Goal: Task Accomplishment & Management: Use online tool/utility

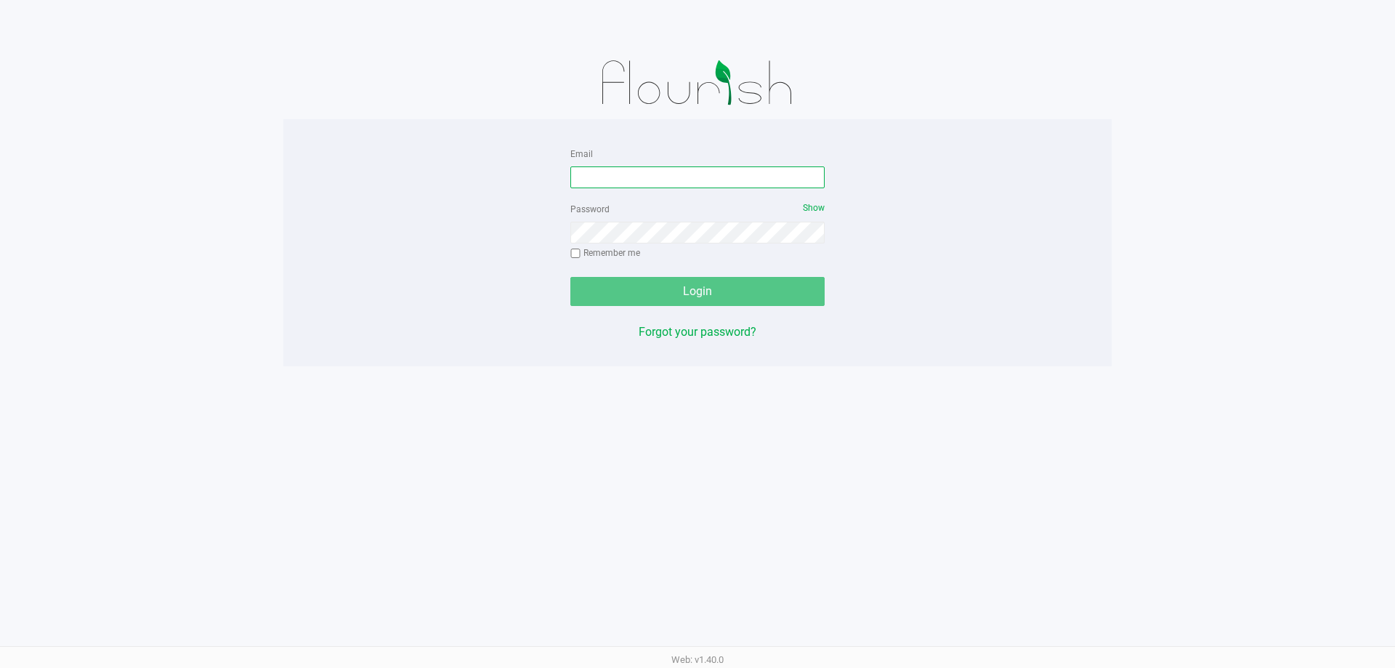
click at [615, 176] on input "Email" at bounding box center [697, 177] width 254 height 22
type input "[EMAIL_ADDRESS][DOMAIN_NAME]"
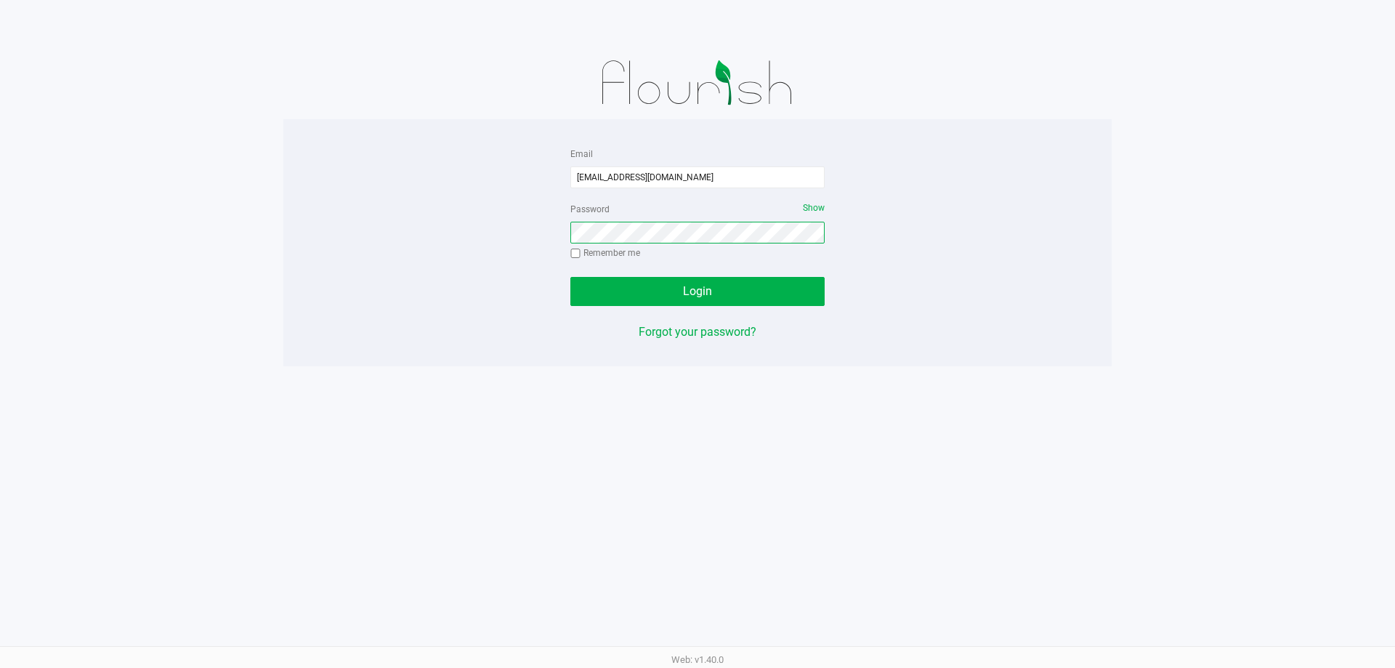
click at [570, 277] on button "Login" at bounding box center [697, 291] width 254 height 29
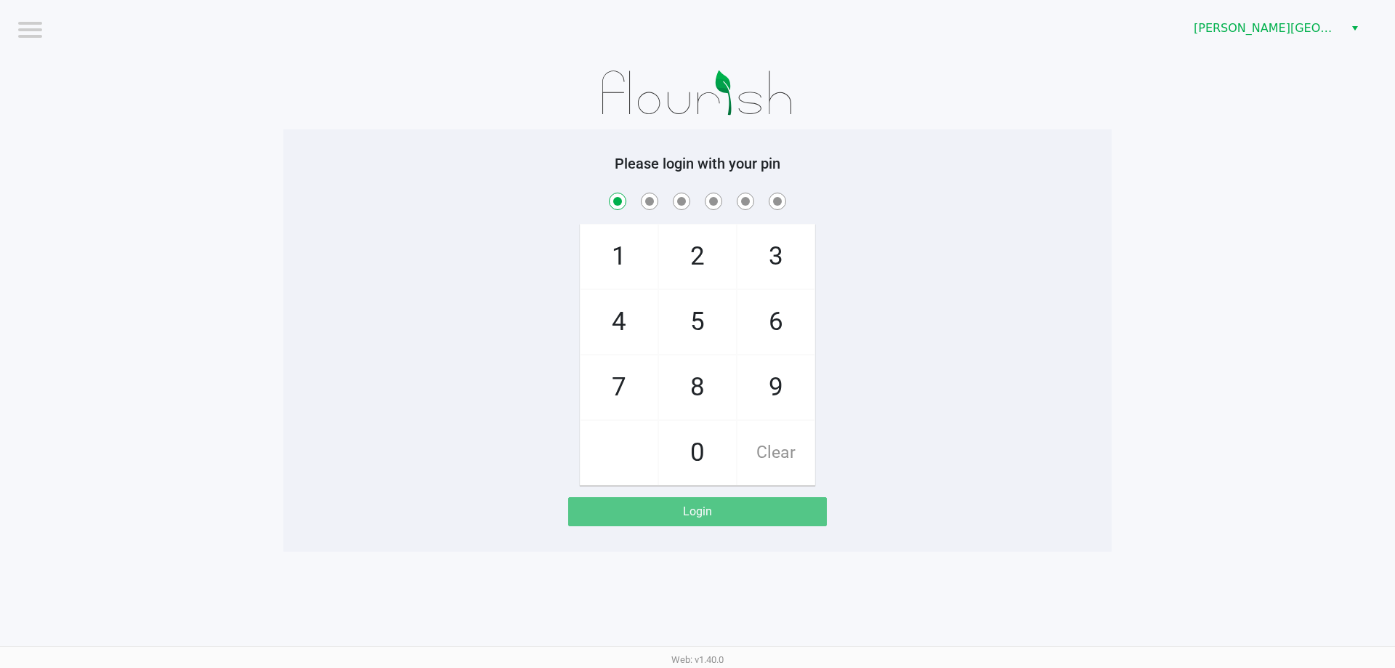
checkbox input "true"
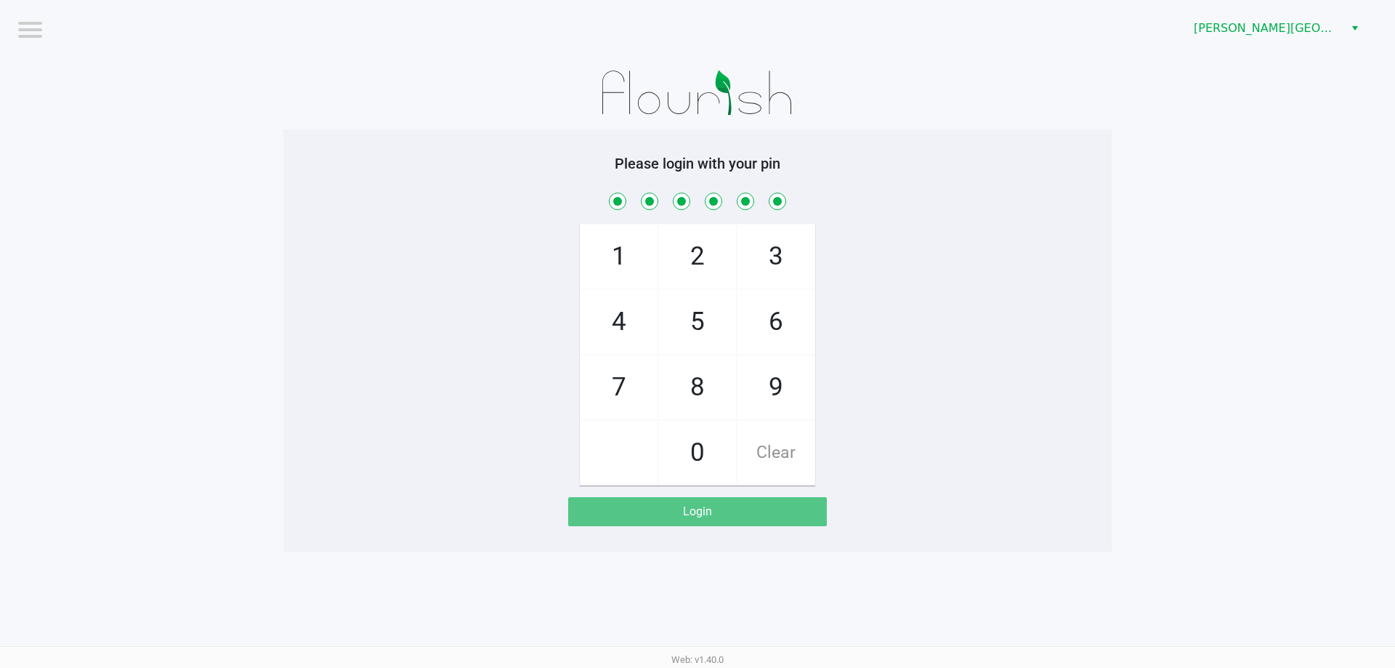
checkbox input "true"
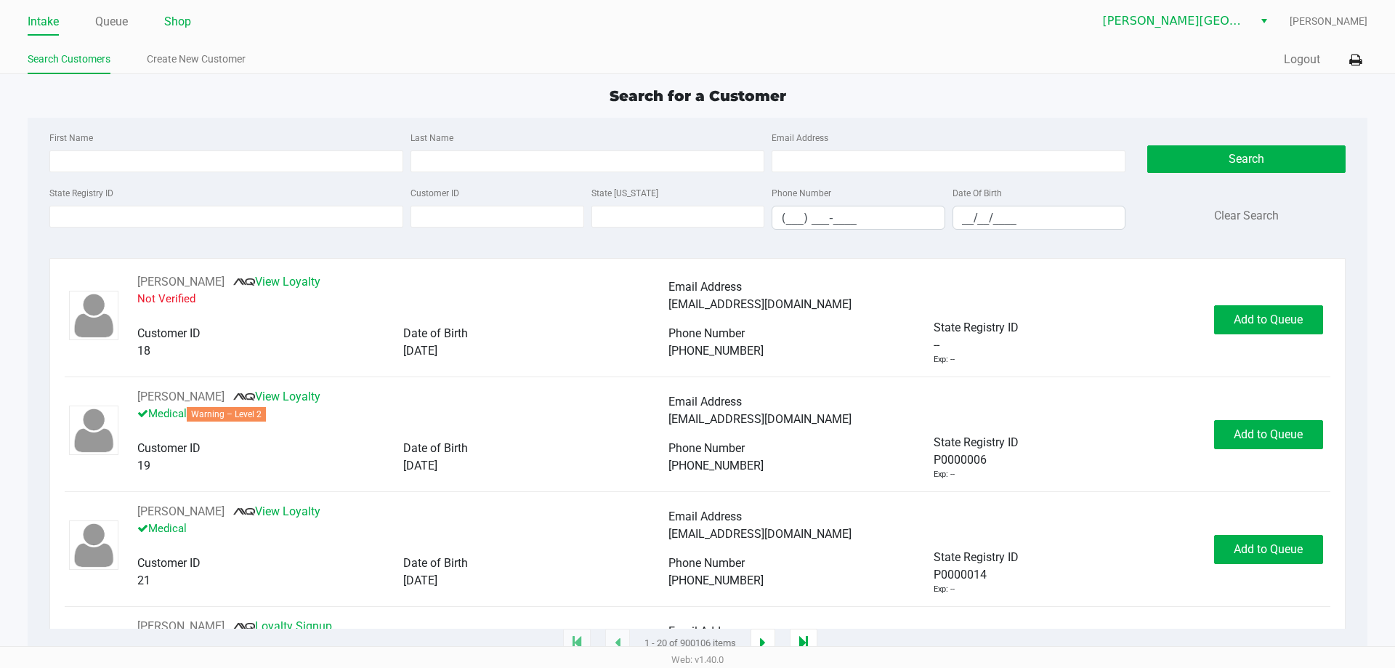
click at [179, 22] on link "Shop" at bounding box center [177, 22] width 27 height 20
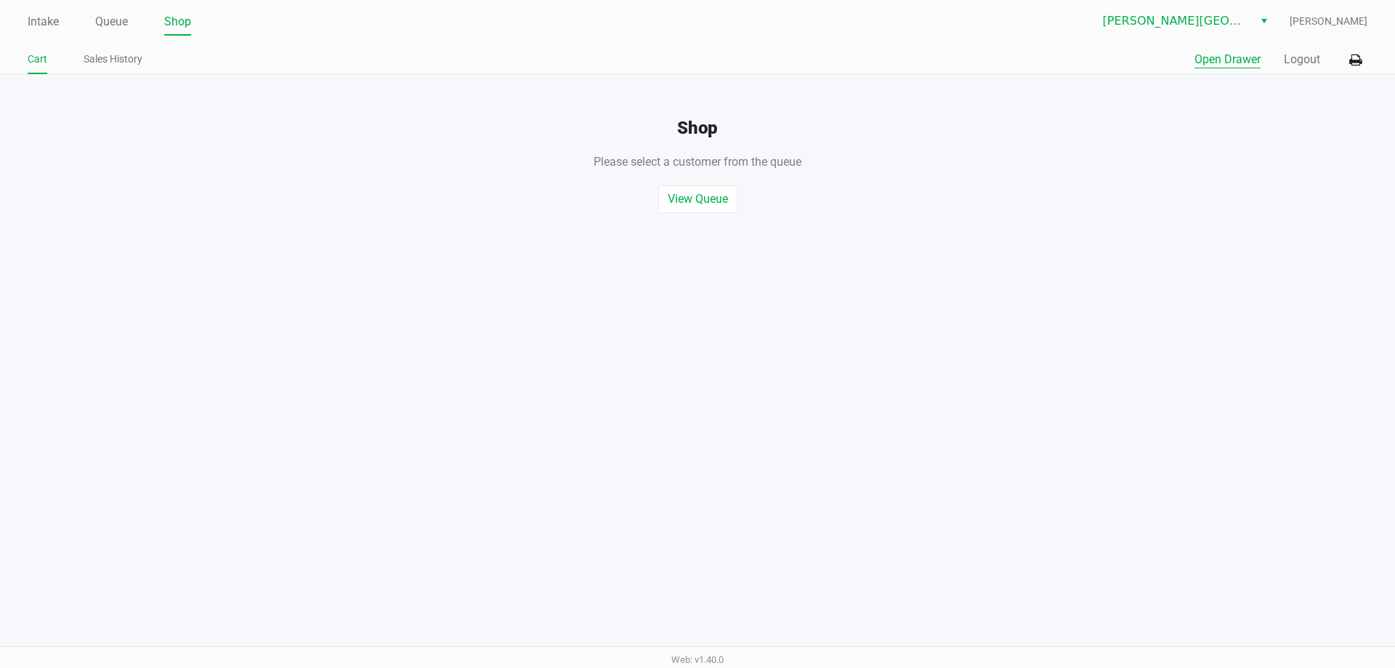
click at [1227, 66] on button "Open Drawer" at bounding box center [1228, 59] width 66 height 17
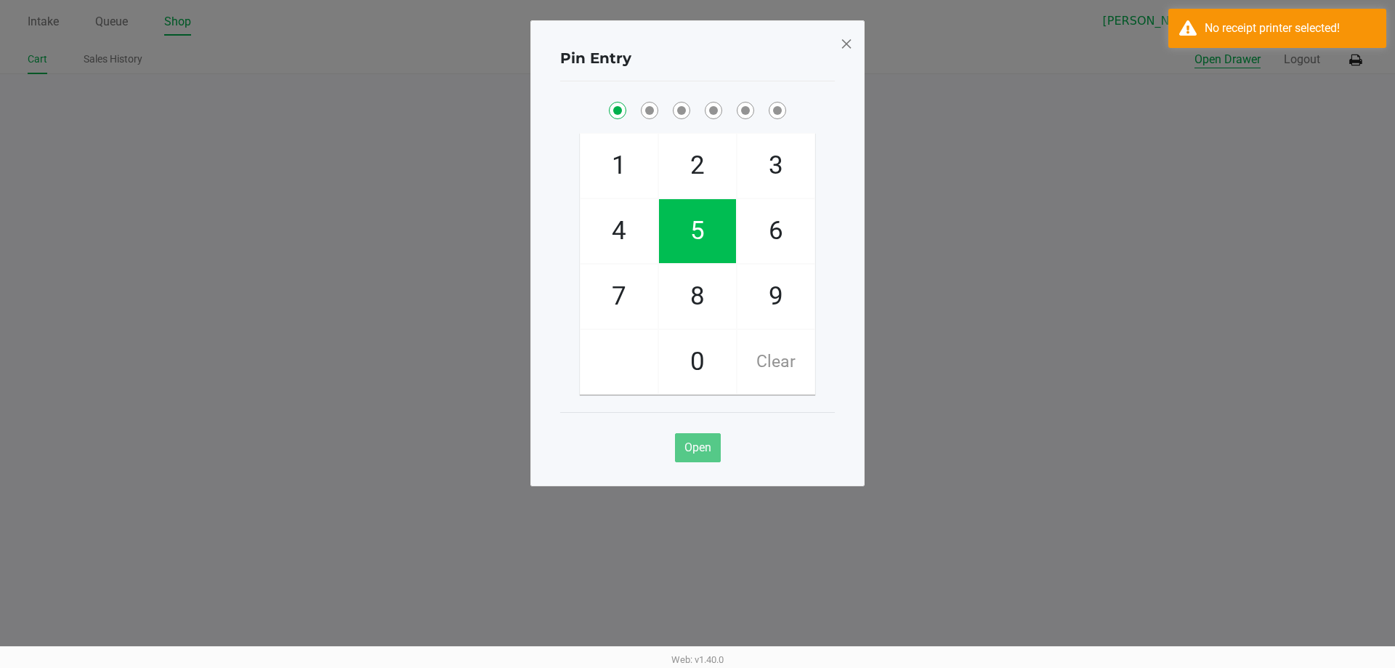
checkbox input "true"
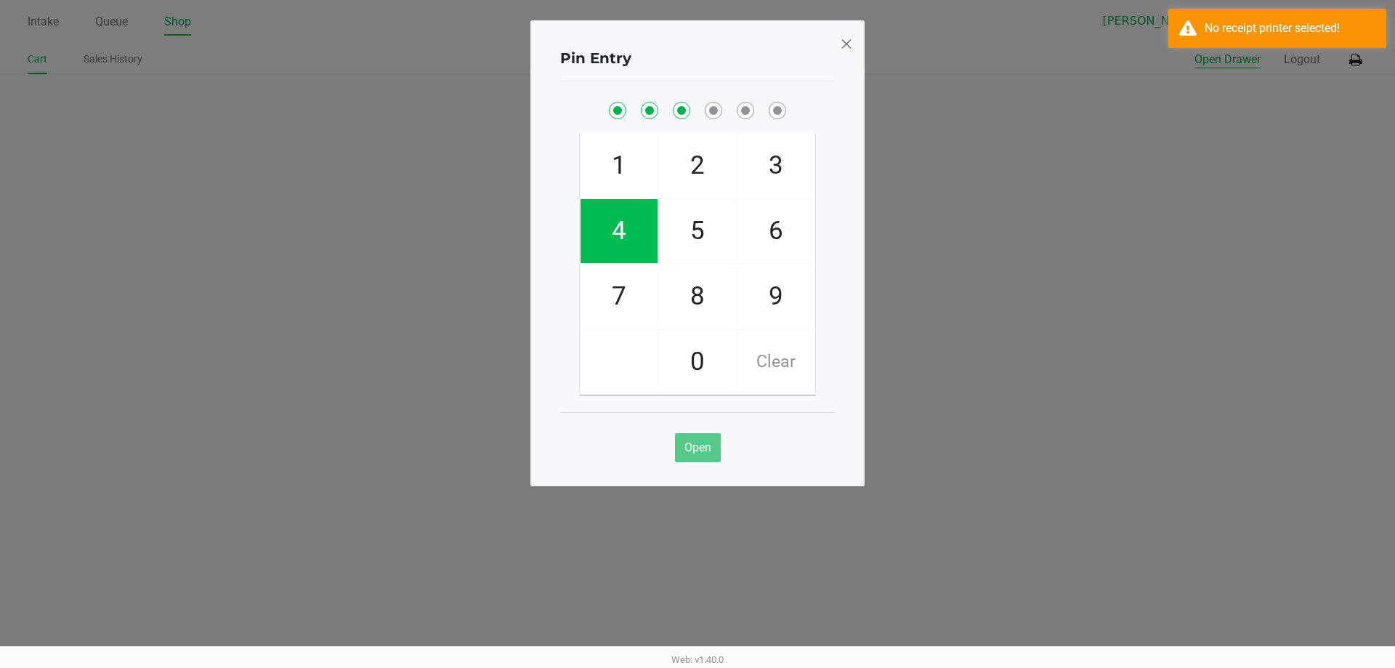
checkbox input "true"
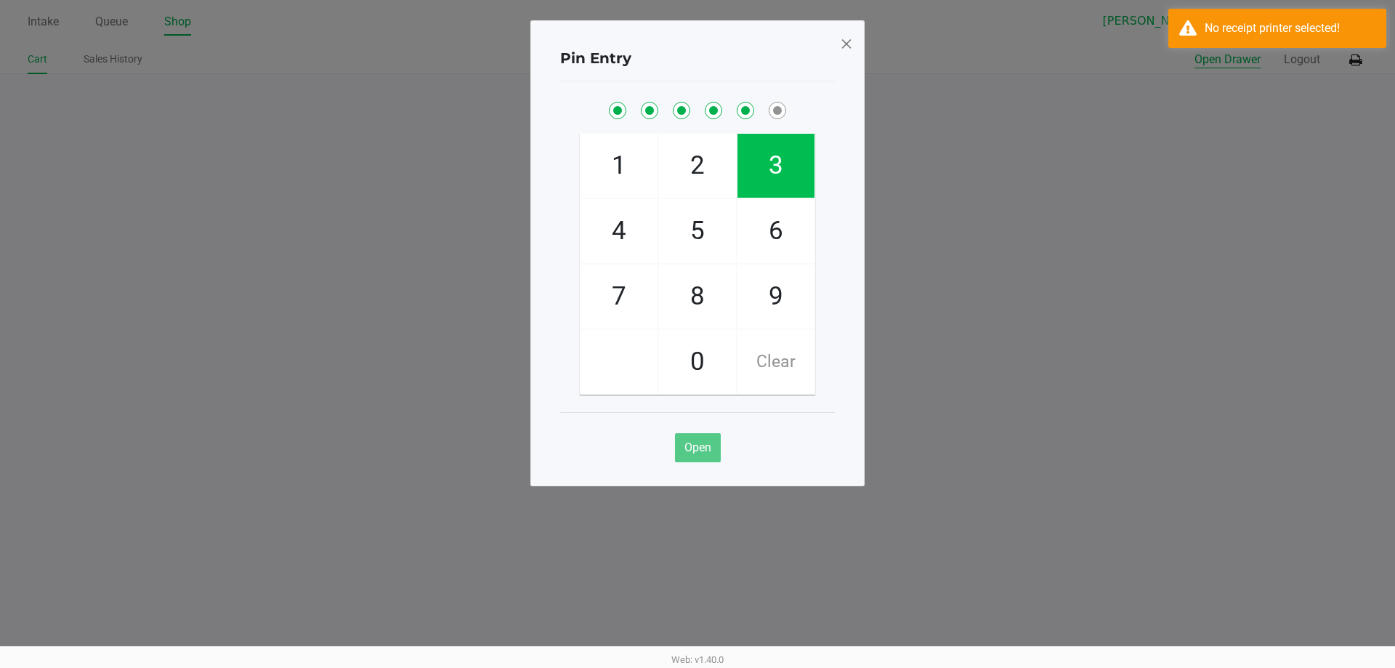
checkbox input "true"
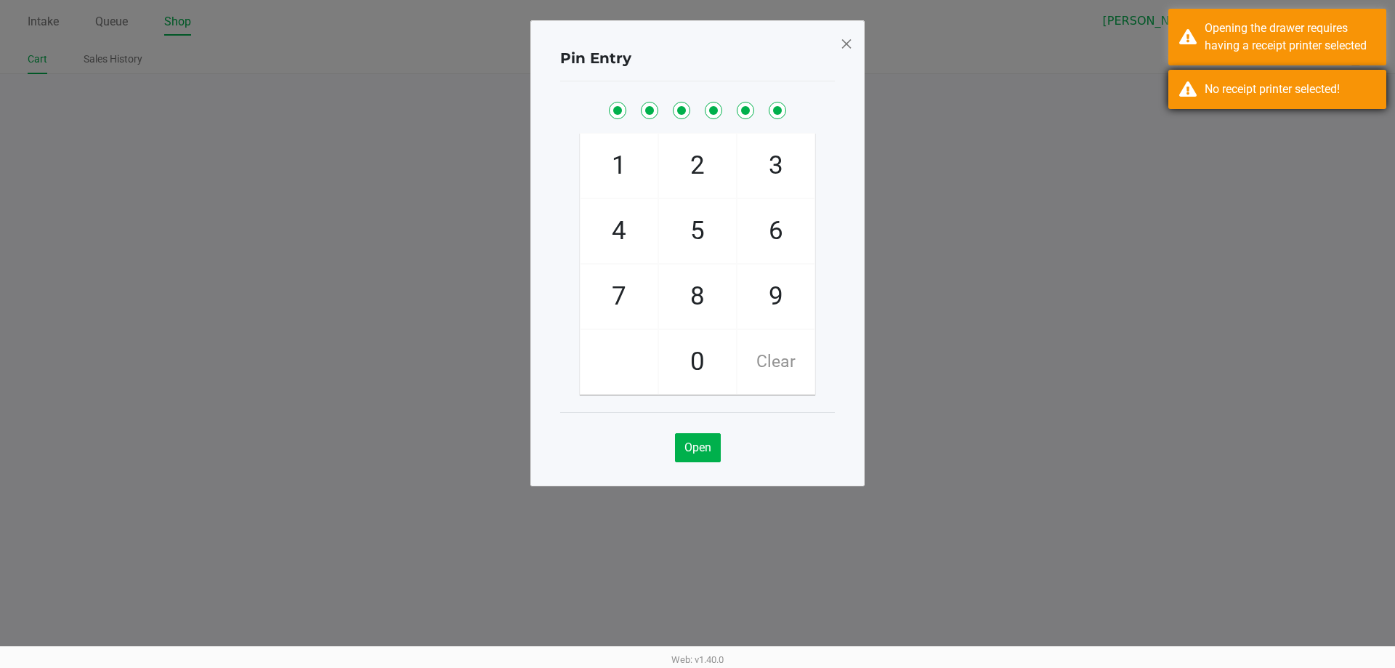
drag, startPoint x: 1211, startPoint y: 97, endPoint x: 1200, endPoint y: 86, distance: 14.4
click at [1210, 97] on div "No receipt printer selected!" at bounding box center [1290, 89] width 171 height 17
drag, startPoint x: 1191, startPoint y: 53, endPoint x: 1085, endPoint y: 105, distance: 118.3
click at [1191, 52] on div "Opening the drawer requires having a receipt printer selected" at bounding box center [1277, 37] width 218 height 57
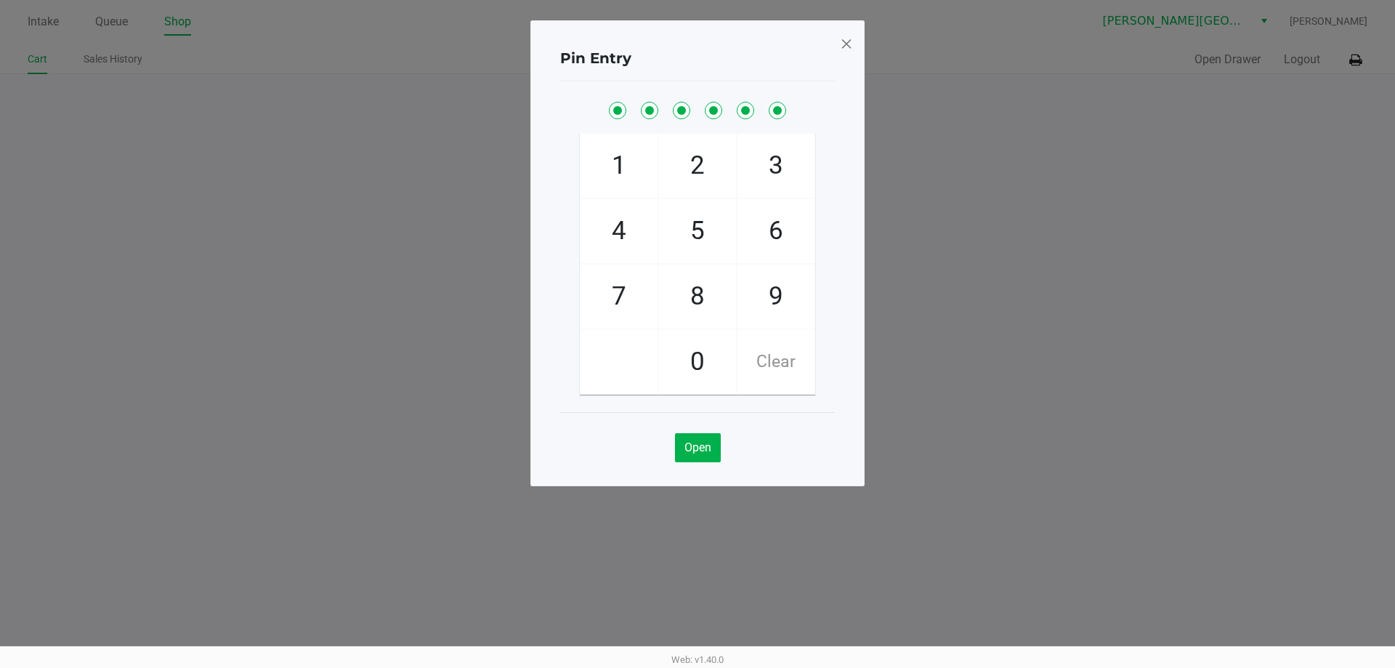
click at [850, 41] on span at bounding box center [846, 43] width 13 height 23
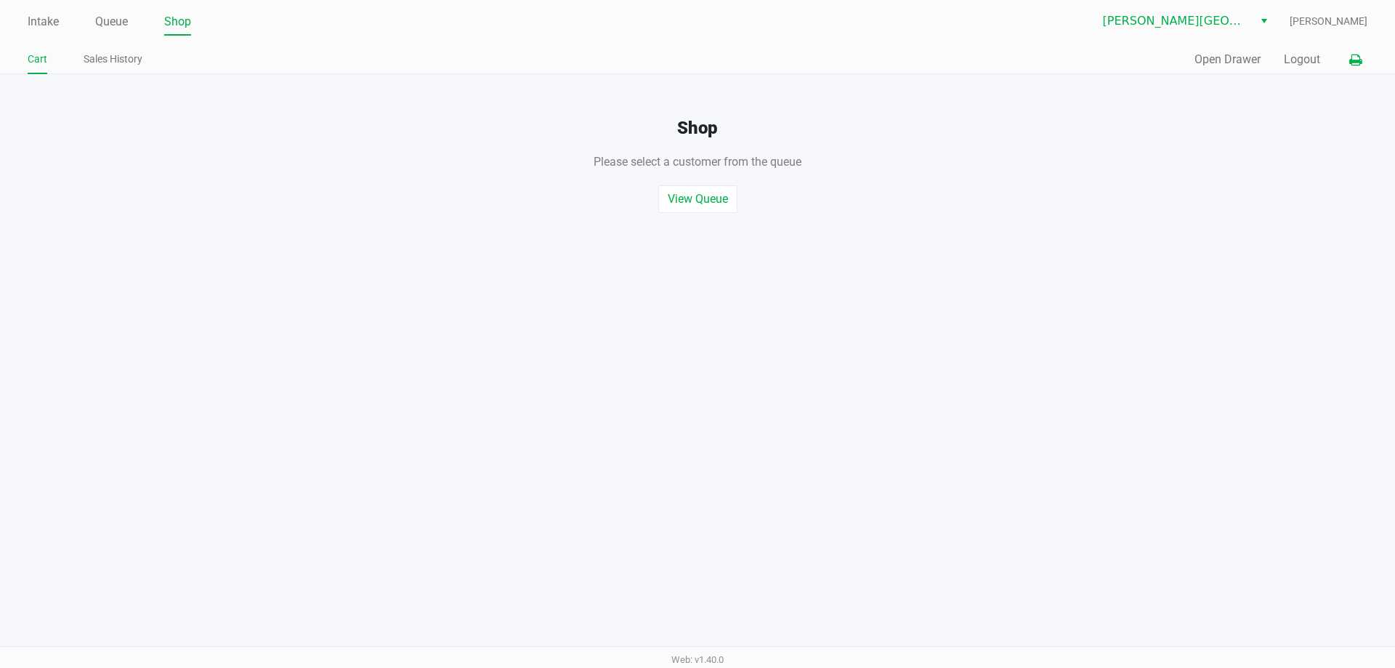
click at [1364, 54] on button at bounding box center [1356, 60] width 24 height 27
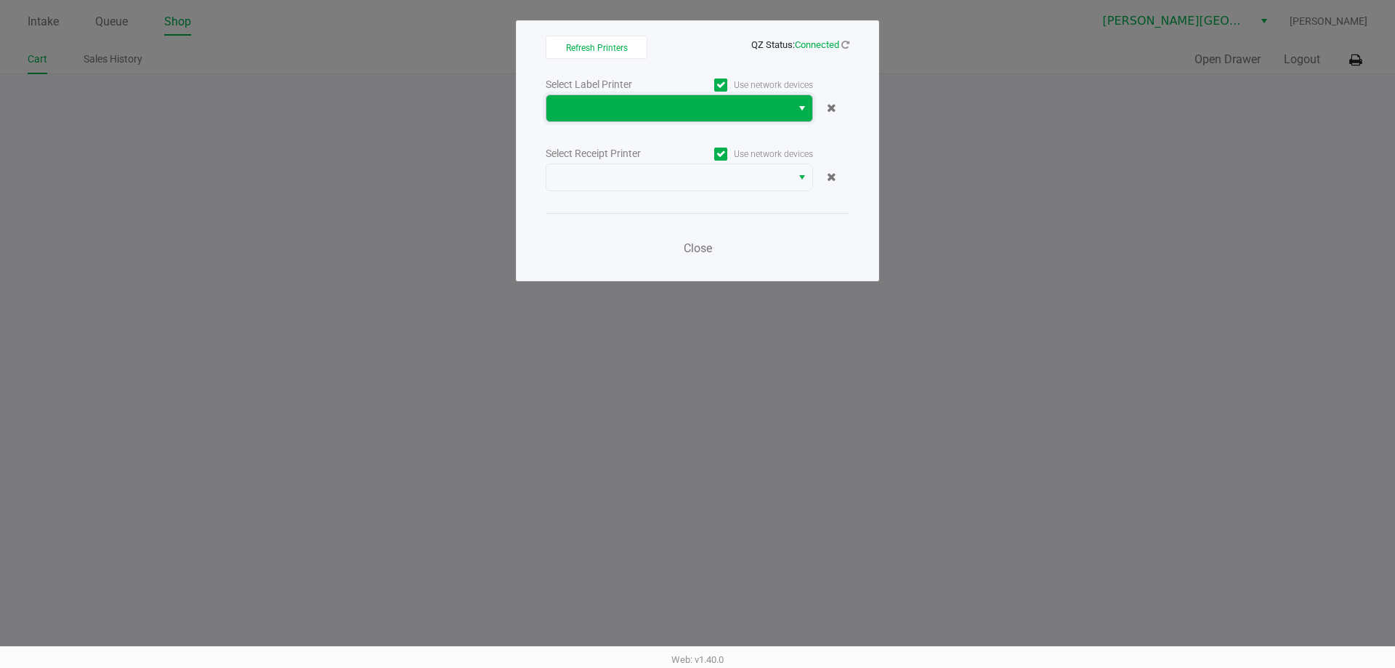
click at [655, 116] on span at bounding box center [668, 108] width 227 height 17
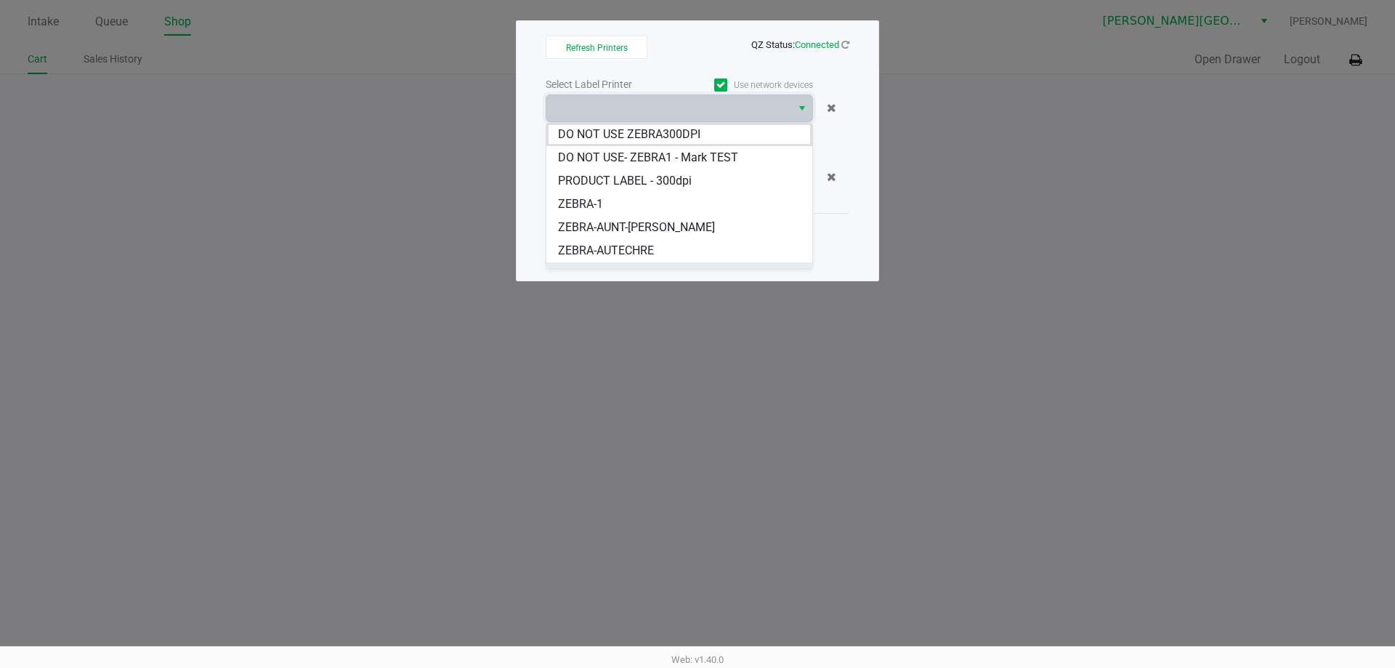
scroll to position [41, 0]
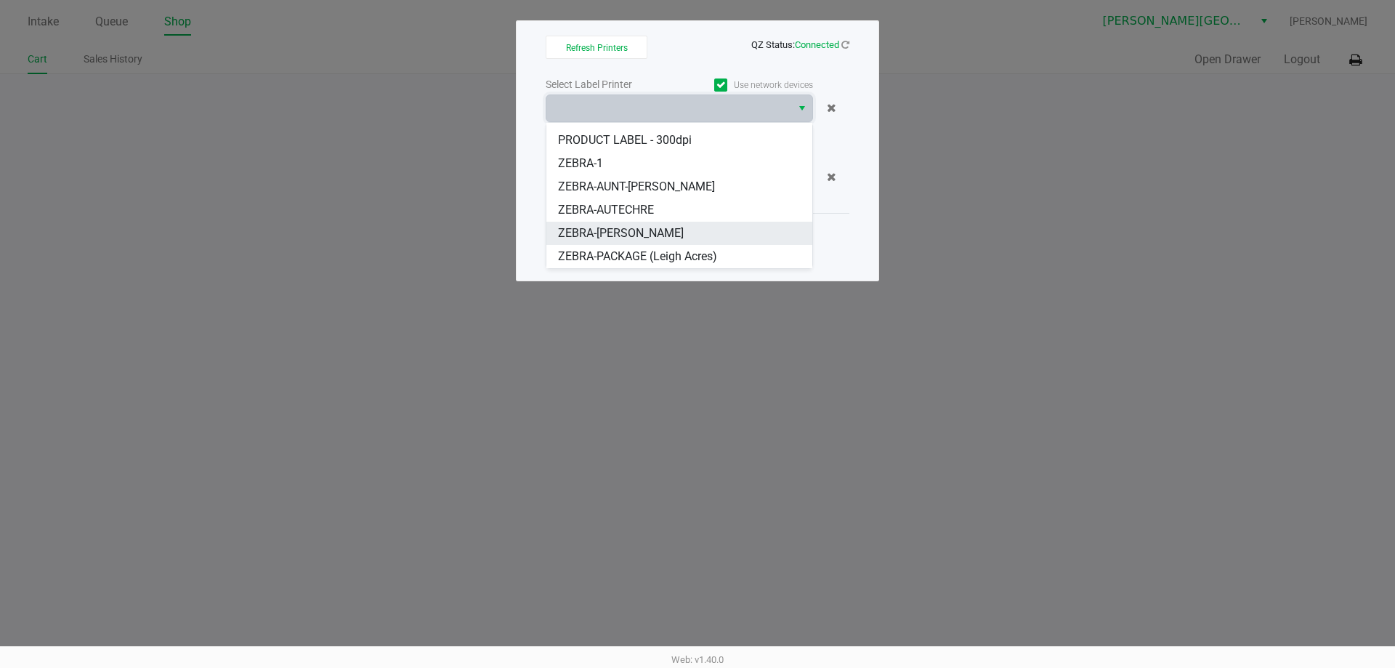
click at [616, 230] on span "ZEBRA-[PERSON_NAME]" at bounding box center [621, 233] width 126 height 17
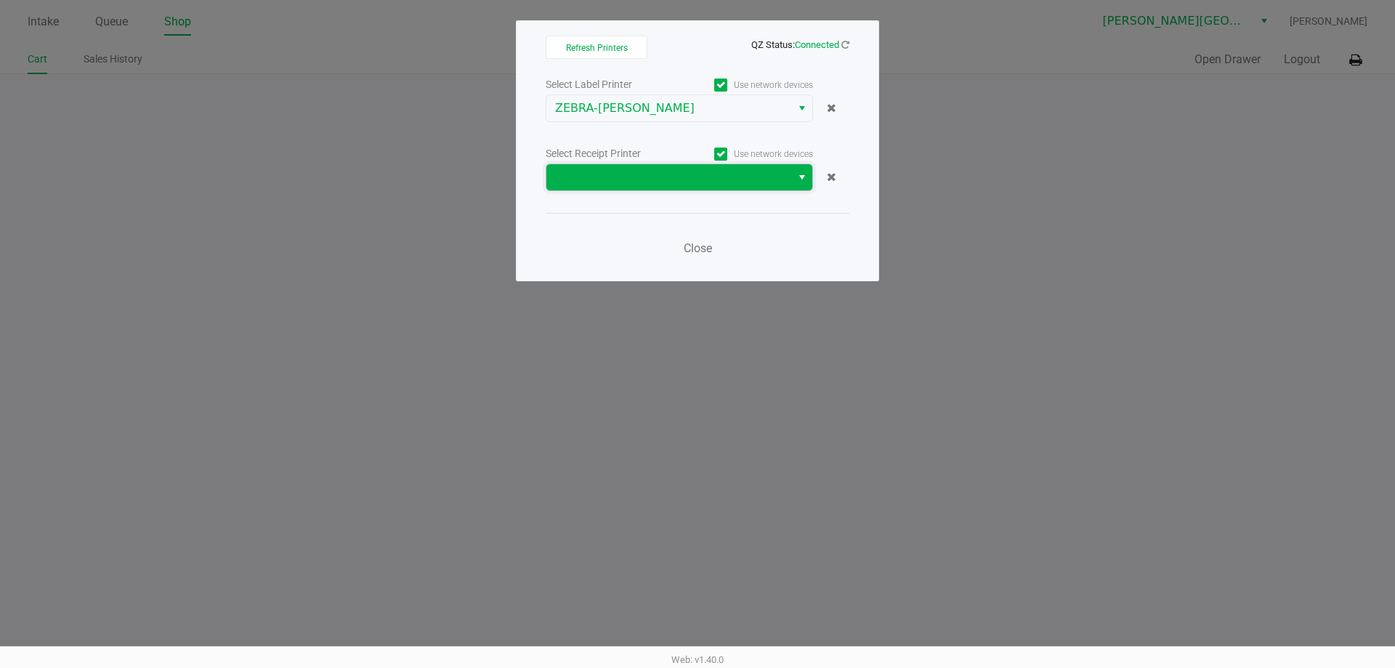
click at [748, 172] on span at bounding box center [668, 177] width 227 height 17
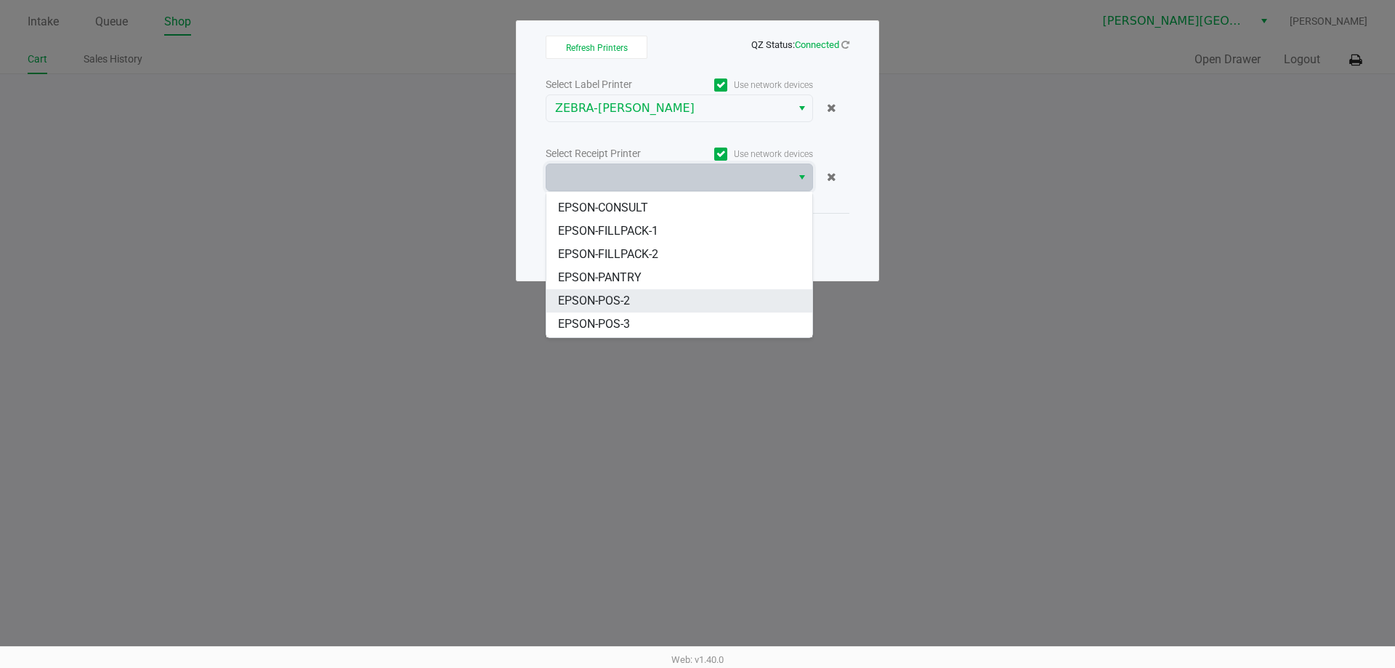
scroll to position [134, 0]
click at [633, 320] on li "EPSON-POS-4" at bounding box center [679, 325] width 266 height 23
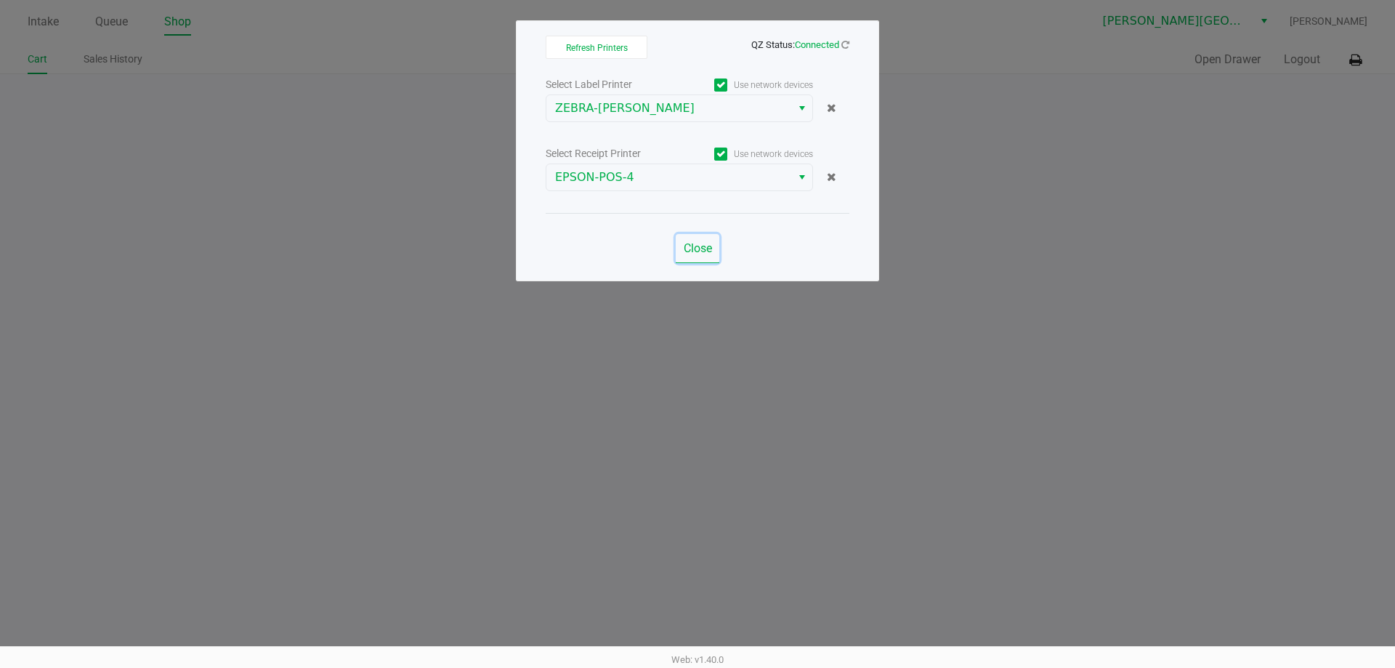
click at [706, 253] on span "Close" at bounding box center [698, 248] width 28 height 14
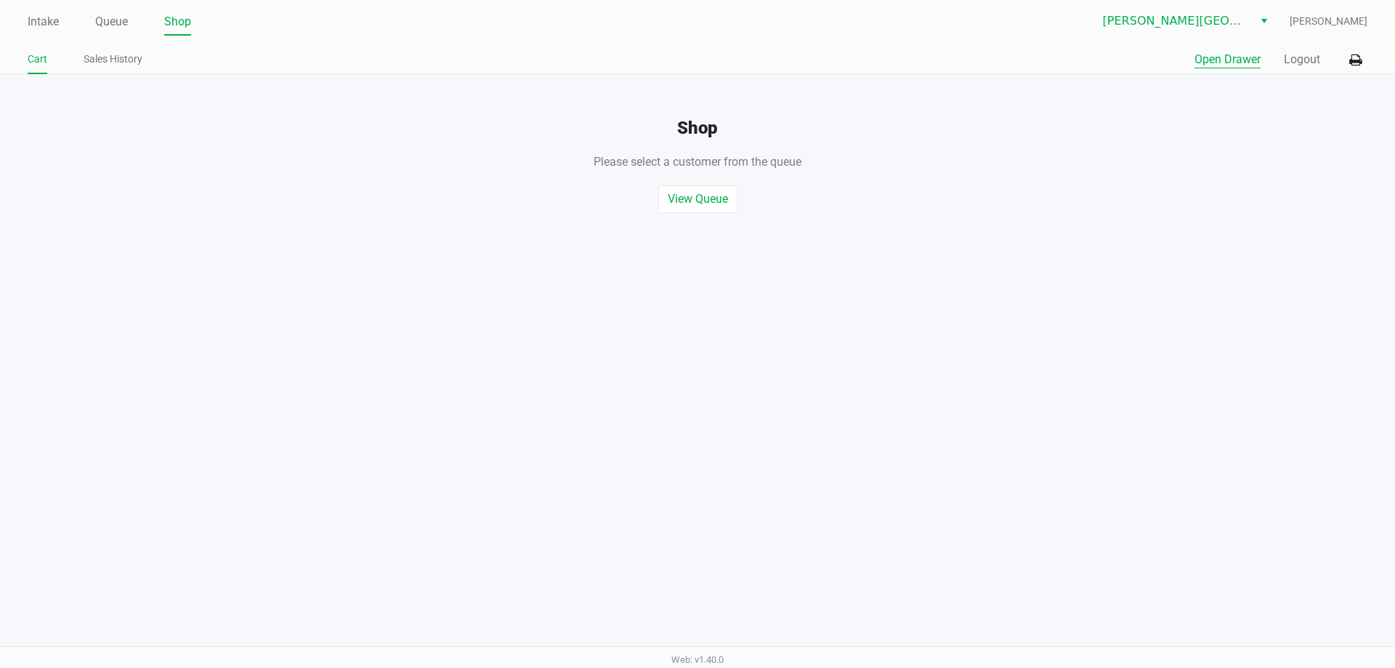
click at [1240, 60] on button "Open Drawer" at bounding box center [1228, 59] width 66 height 17
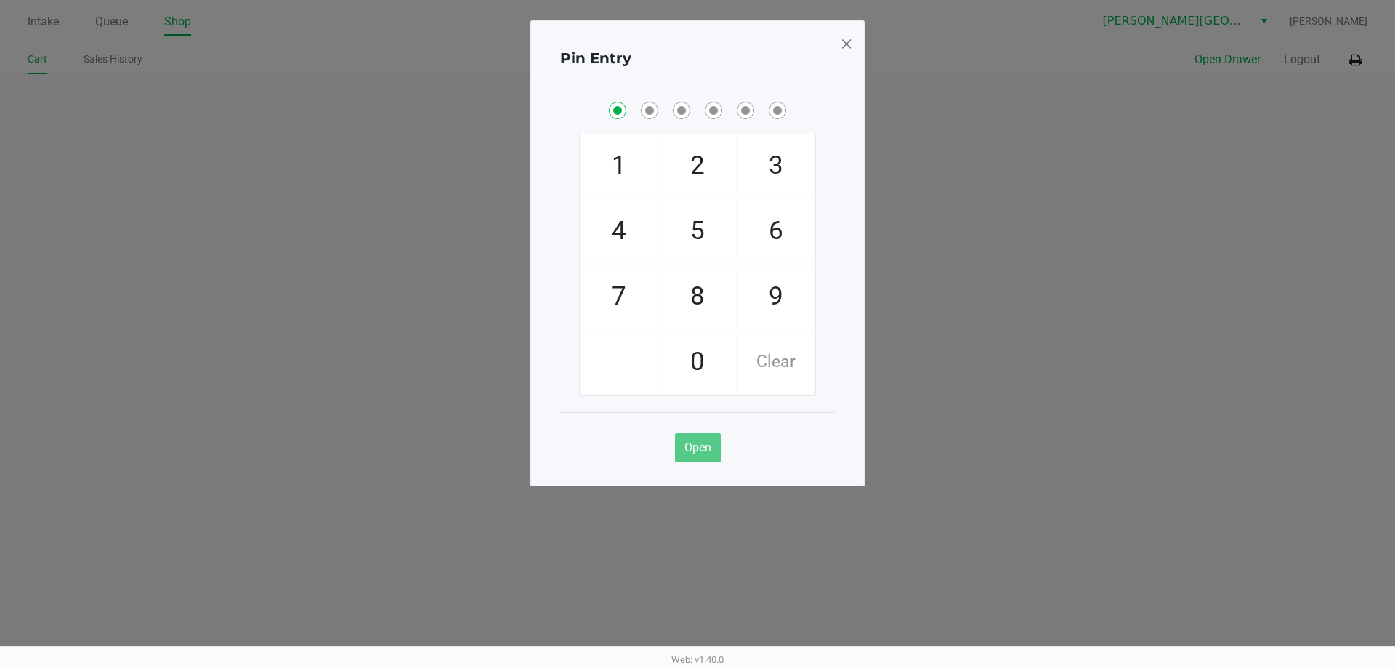
checkbox input "true"
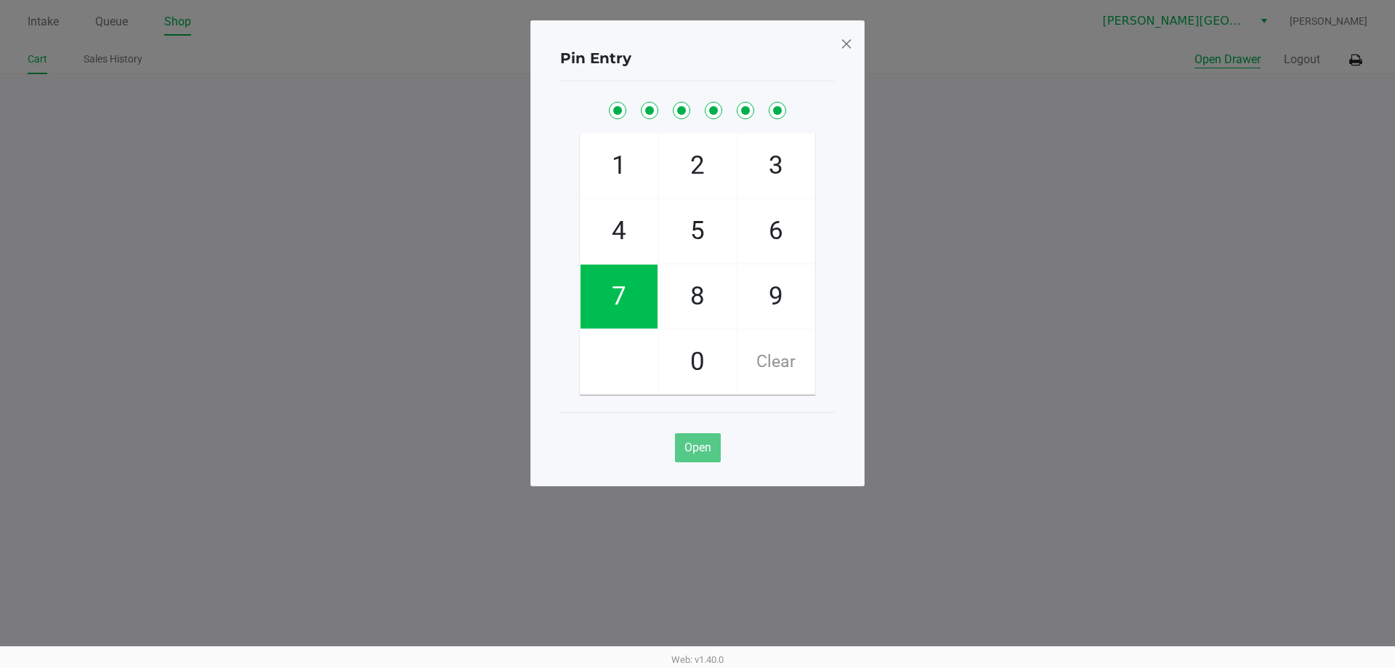
checkbox input "true"
